Goal: Task Accomplishment & Management: Manage account settings

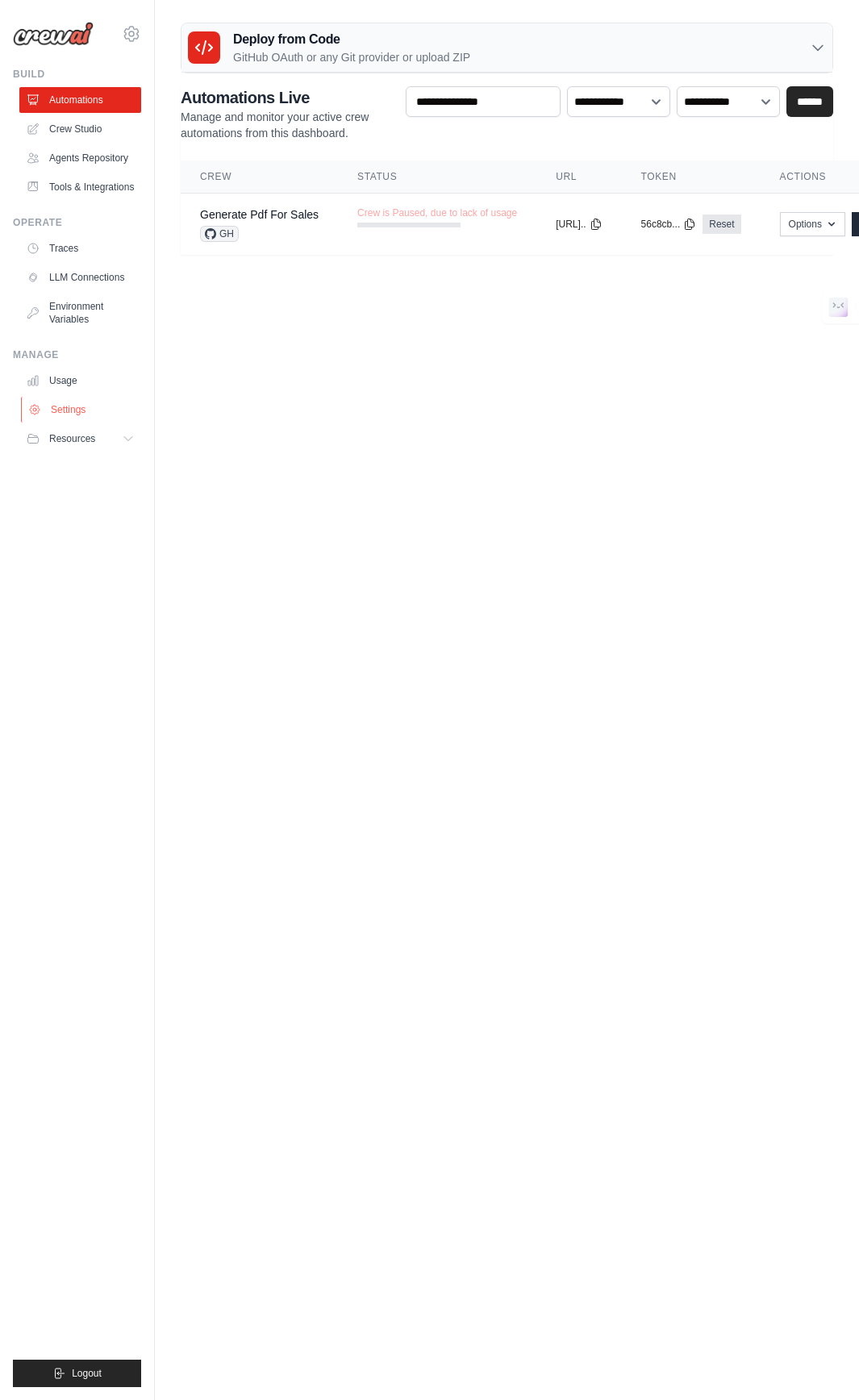
click at [80, 401] on link "Settings" at bounding box center [82, 409] width 122 height 26
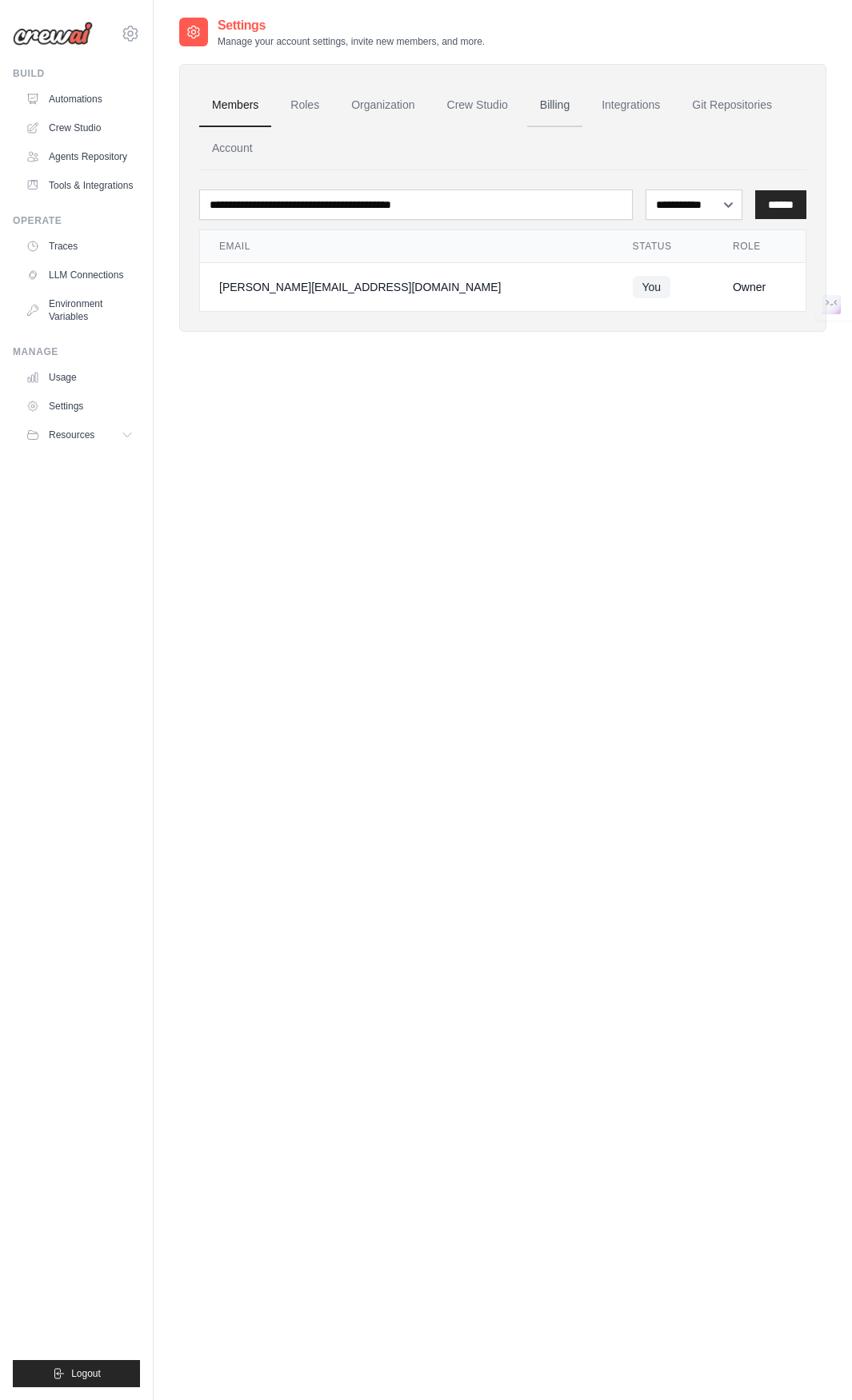
click at [567, 98] on link "Billing" at bounding box center [555, 106] width 55 height 44
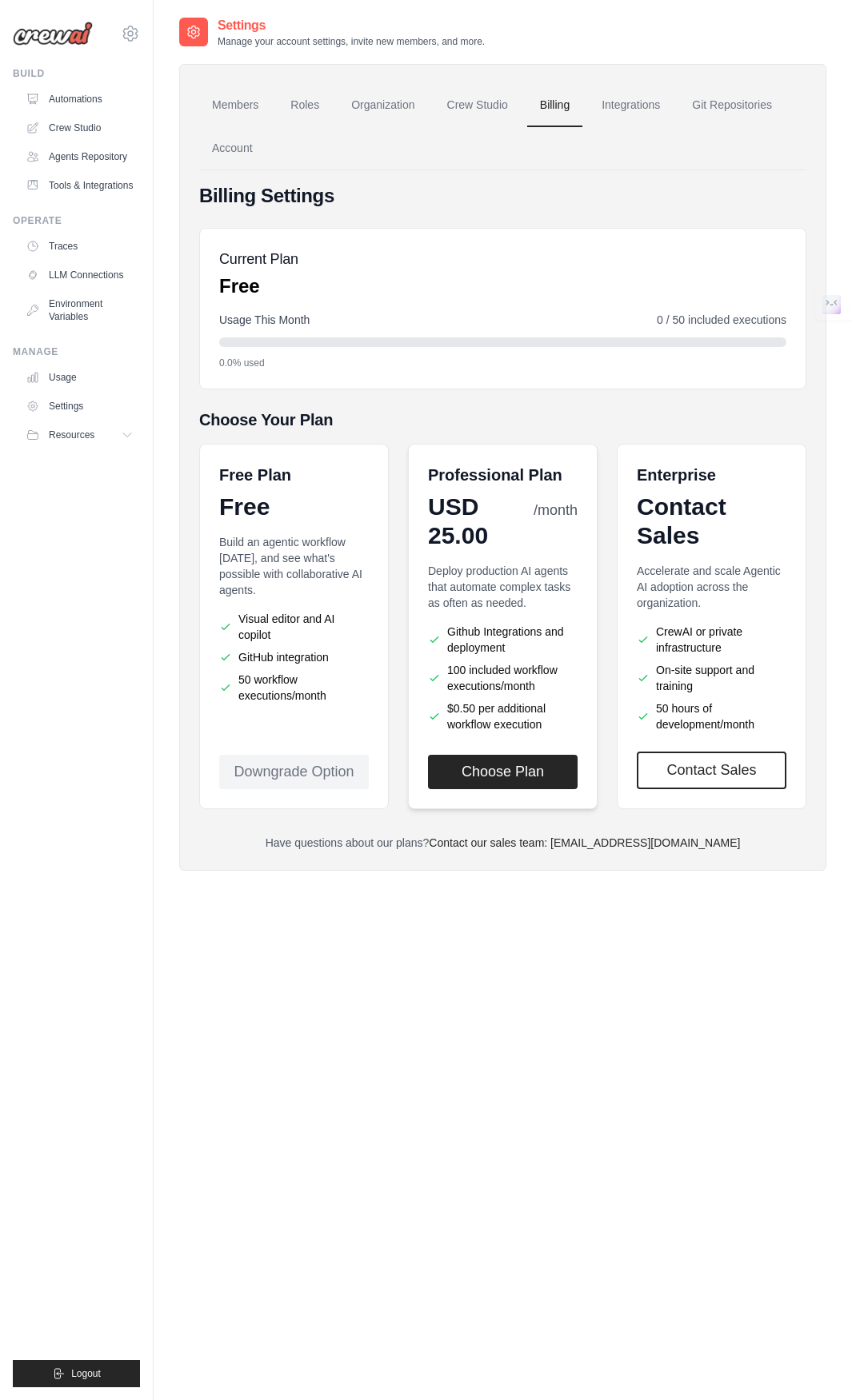
click at [461, 579] on p "Deploy production AI agents that automate complex tasks as often as needed." at bounding box center [503, 587] width 150 height 48
click at [476, 770] on button "Choose Plan" at bounding box center [503, 771] width 150 height 34
